Goal: Information Seeking & Learning: Learn about a topic

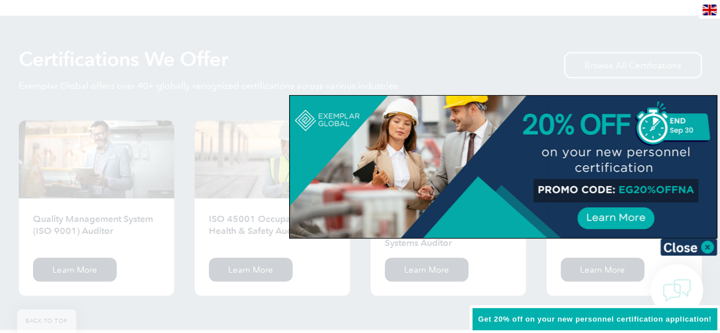
scroll to position [1086, 0]
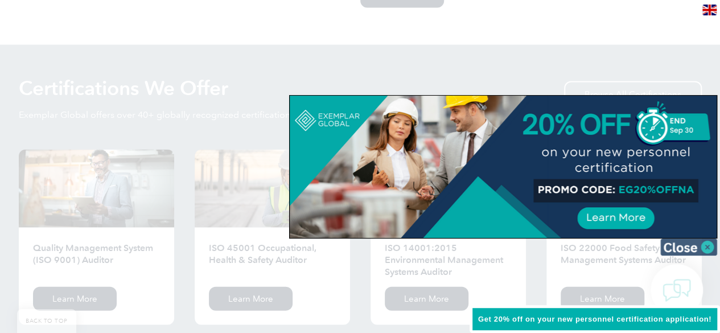
click at [711, 246] on img at bounding box center [688, 247] width 57 height 17
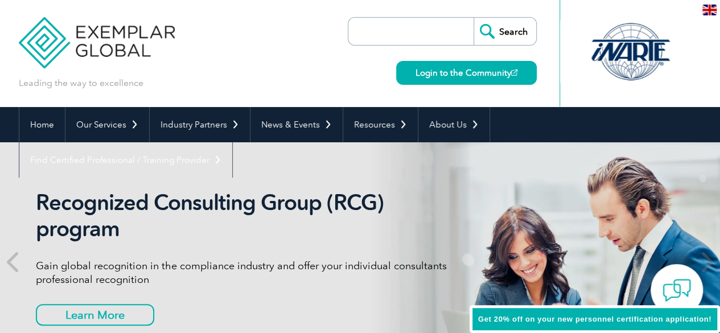
scroll to position [0, 0]
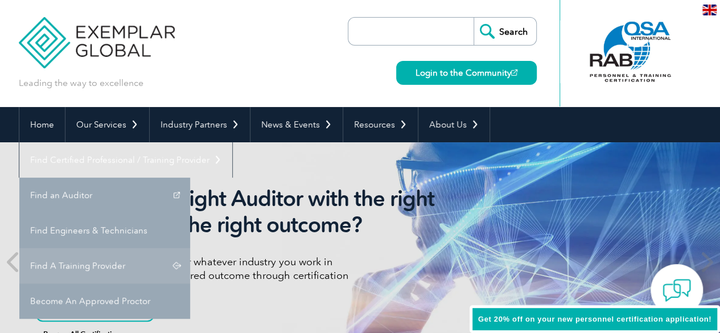
click at [190, 248] on link "Find A Training Provider" at bounding box center [104, 265] width 171 height 35
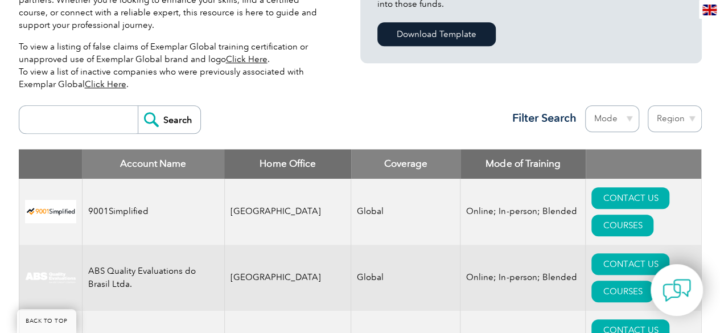
scroll to position [351, 0]
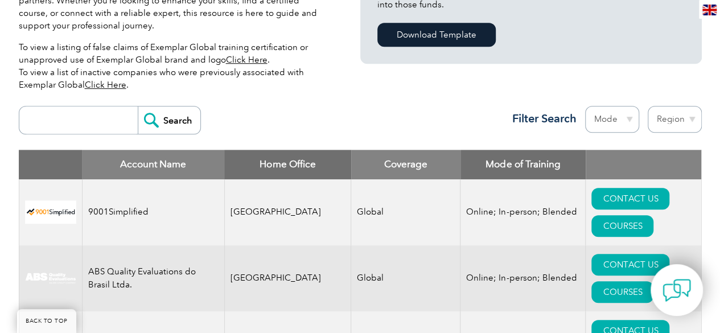
click at [50, 122] on input "search" at bounding box center [81, 119] width 113 height 27
type input "glocert"
click at [163, 125] on input "Search" at bounding box center [169, 119] width 63 height 27
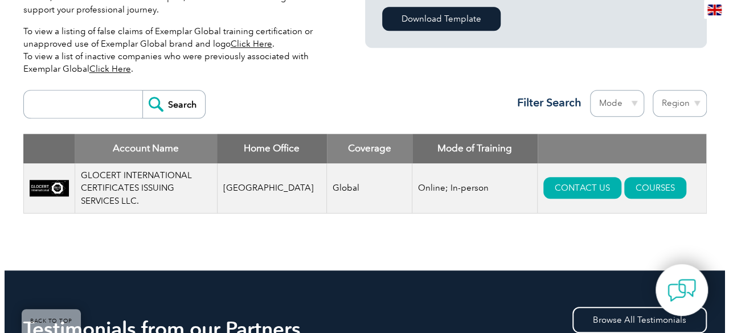
scroll to position [368, 0]
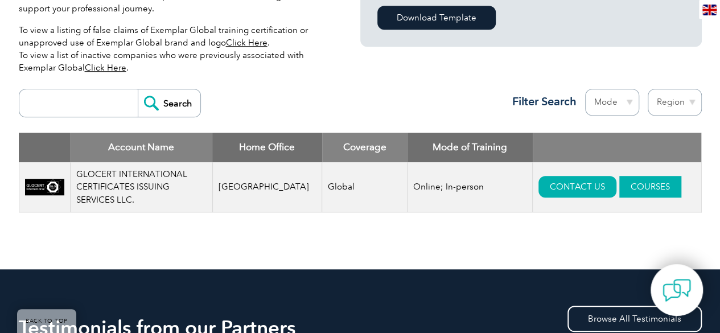
click at [640, 184] on link "COURSES" at bounding box center [650, 187] width 62 height 22
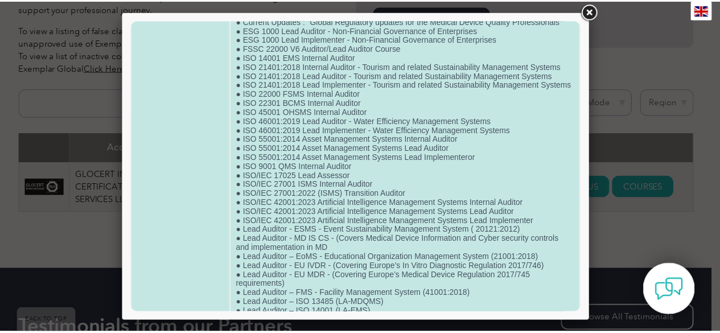
scroll to position [56, 0]
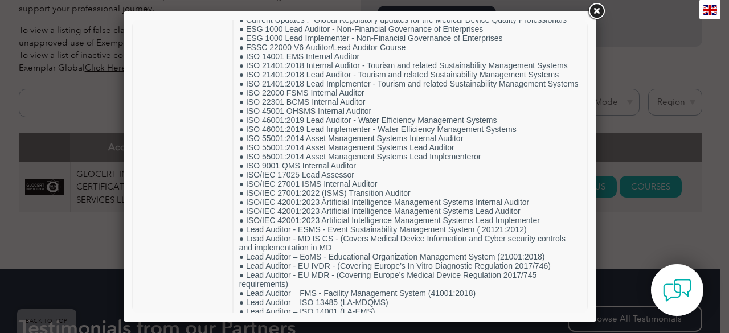
click at [598, 14] on link at bounding box center [596, 11] width 20 height 20
